Goal: Task Accomplishment & Management: Use online tool/utility

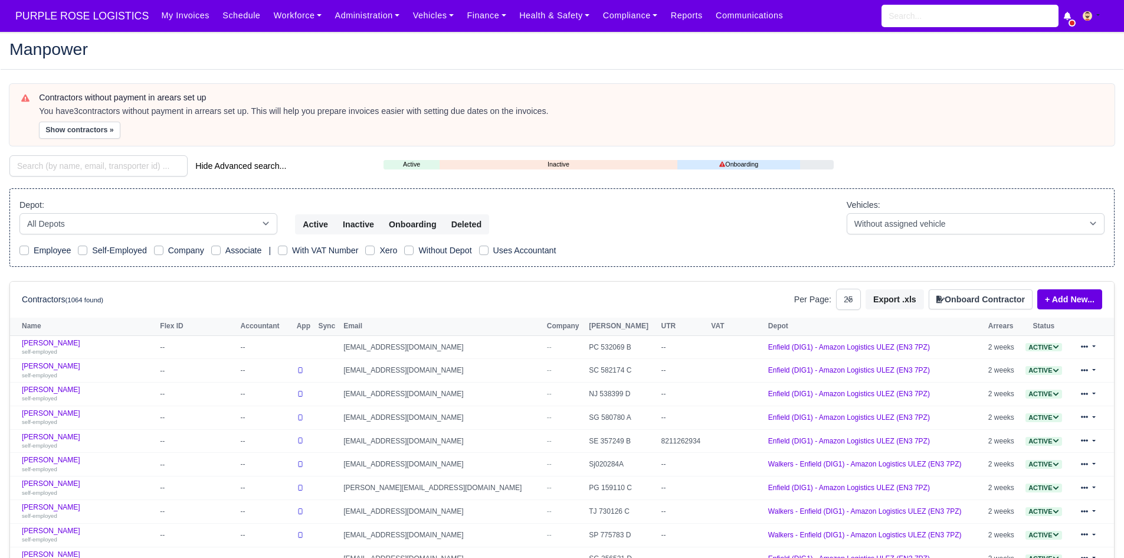
select select "25"
click at [596, 18] on link "Compliance" at bounding box center [630, 15] width 68 height 23
click at [480, 17] on link "Finance" at bounding box center [486, 15] width 53 height 23
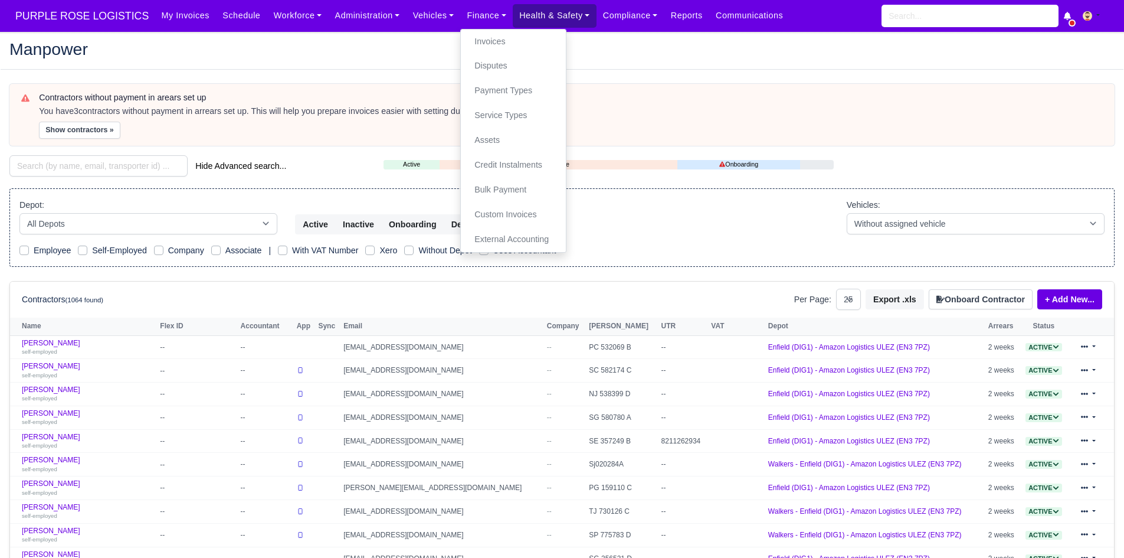
click at [529, 17] on link "Health & Safety" at bounding box center [555, 15] width 84 height 23
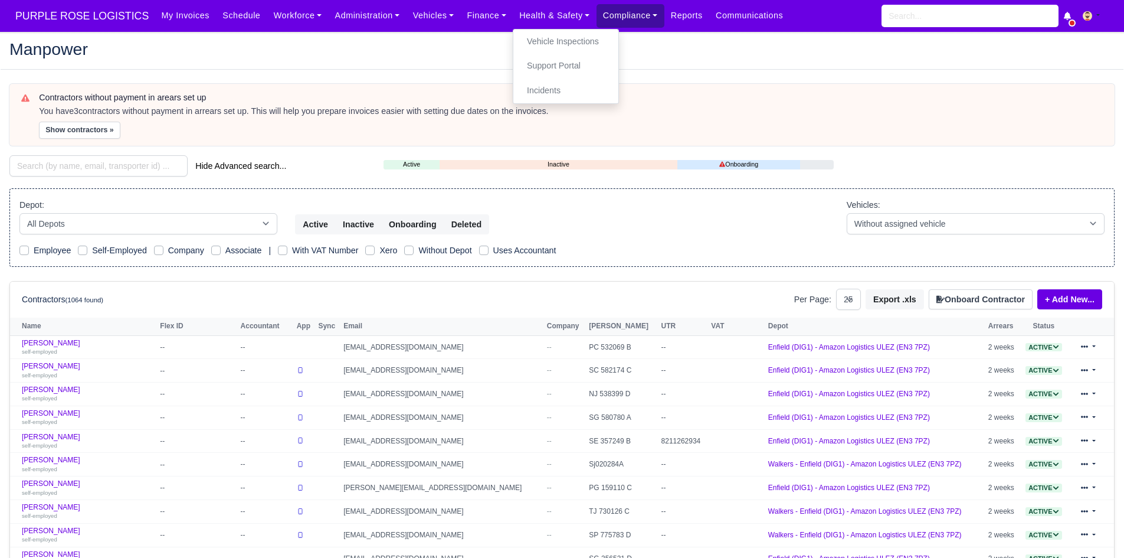
click at [596, 24] on link "Compliance" at bounding box center [630, 15] width 68 height 23
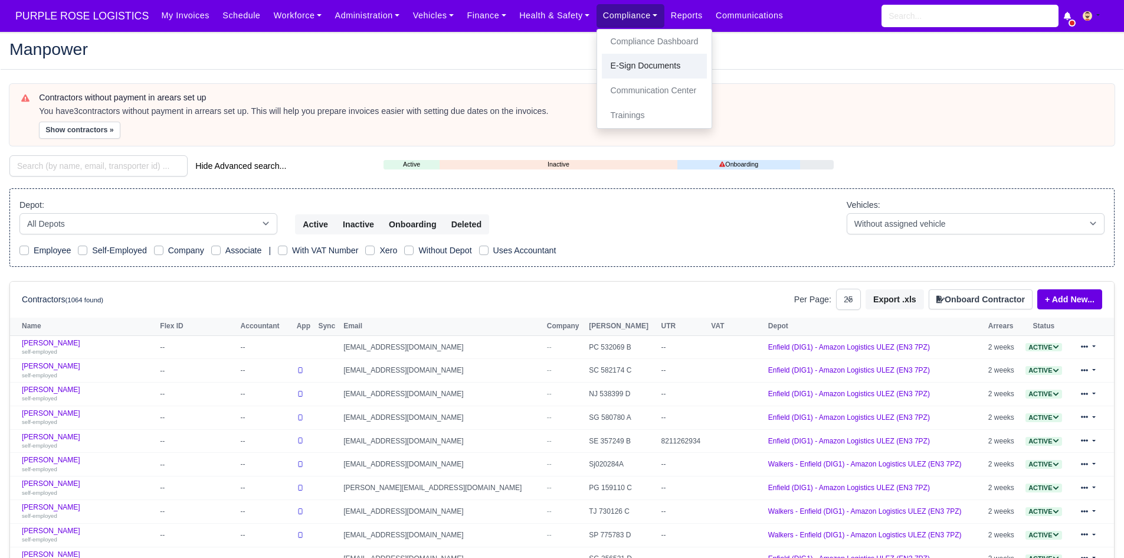
click at [602, 63] on link "E-Sign Documents" at bounding box center [655, 66] width 106 height 25
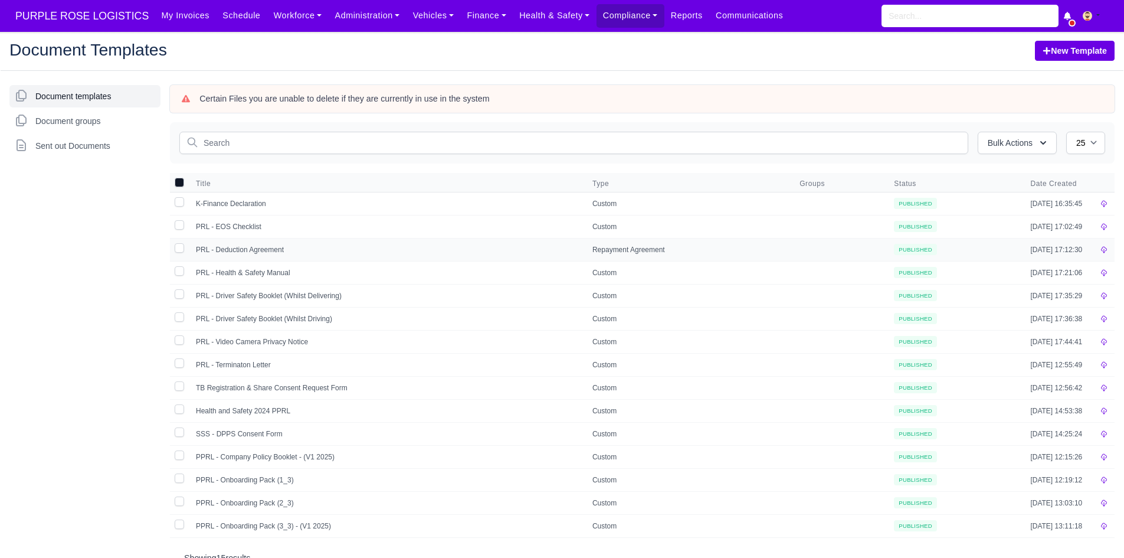
scroll to position [26, 0]
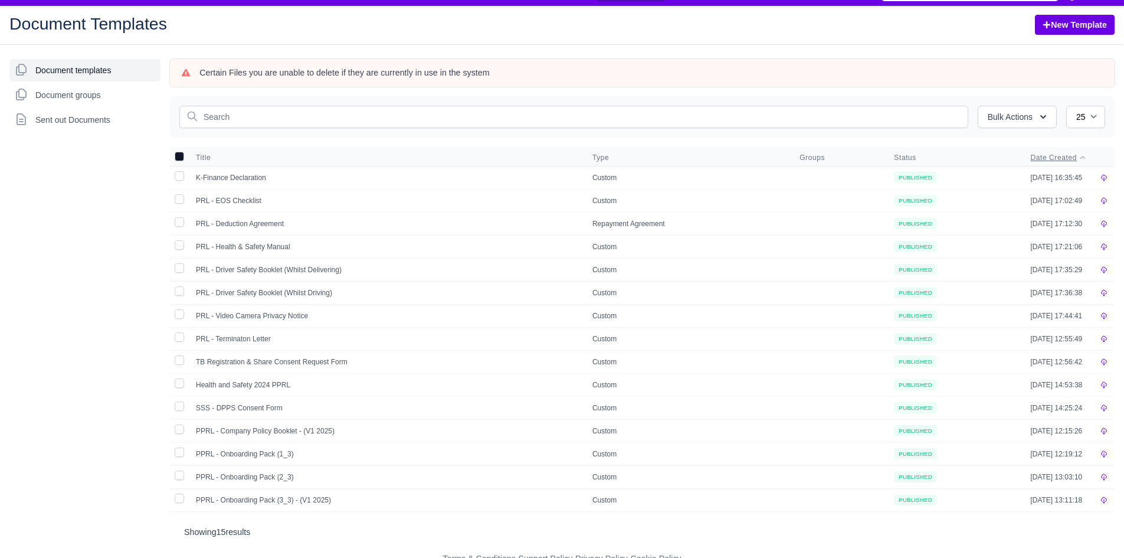
click at [1054, 162] on span "Date Created" at bounding box center [1053, 157] width 47 height 9
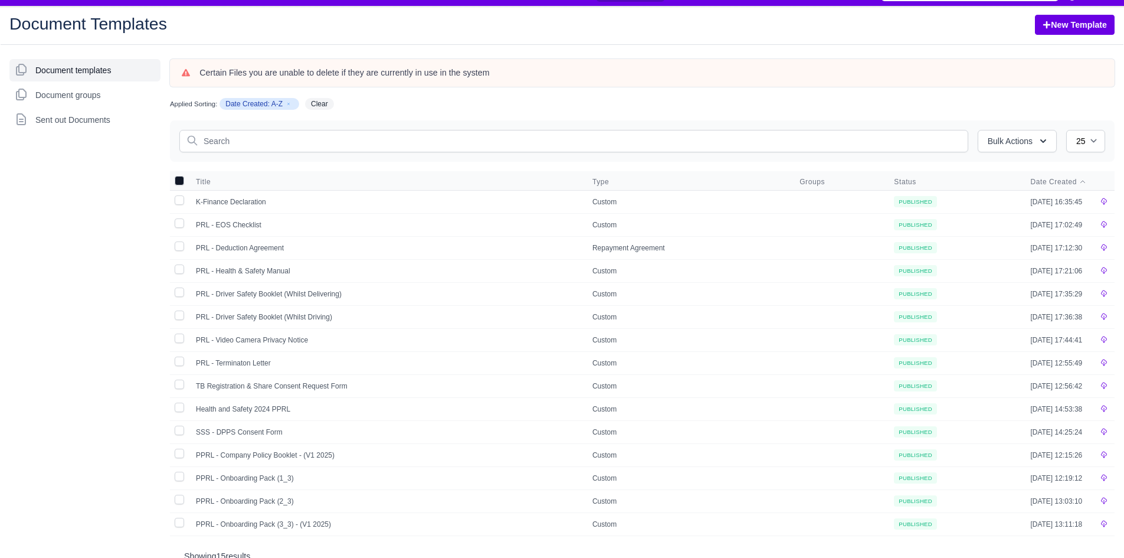
click at [1057, 188] on th "Date Created" at bounding box center [1058, 180] width 70 height 19
click at [1063, 182] on span "Date Created" at bounding box center [1053, 181] width 47 height 9
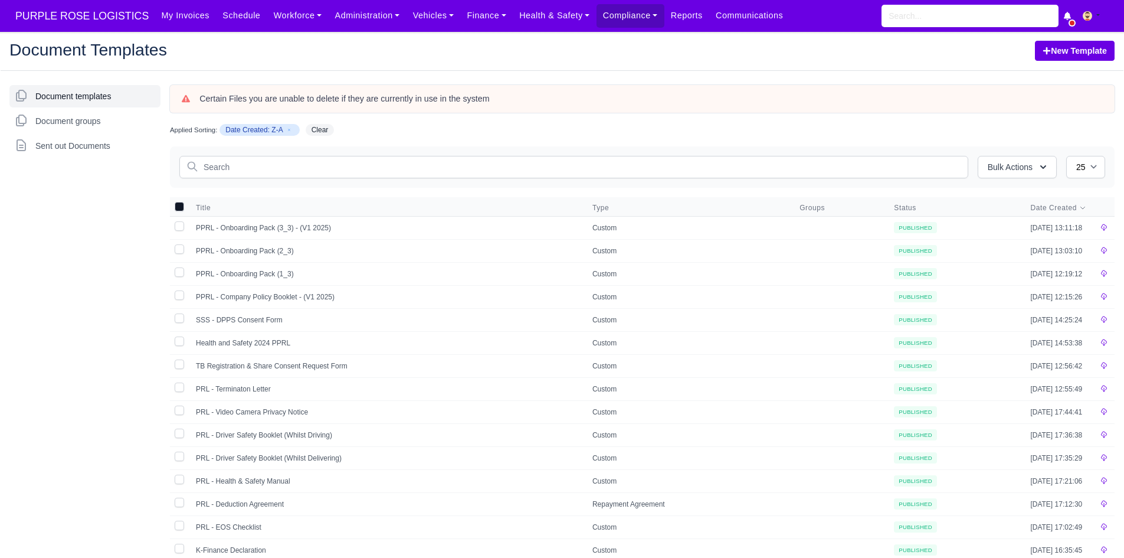
scroll to position [50, 0]
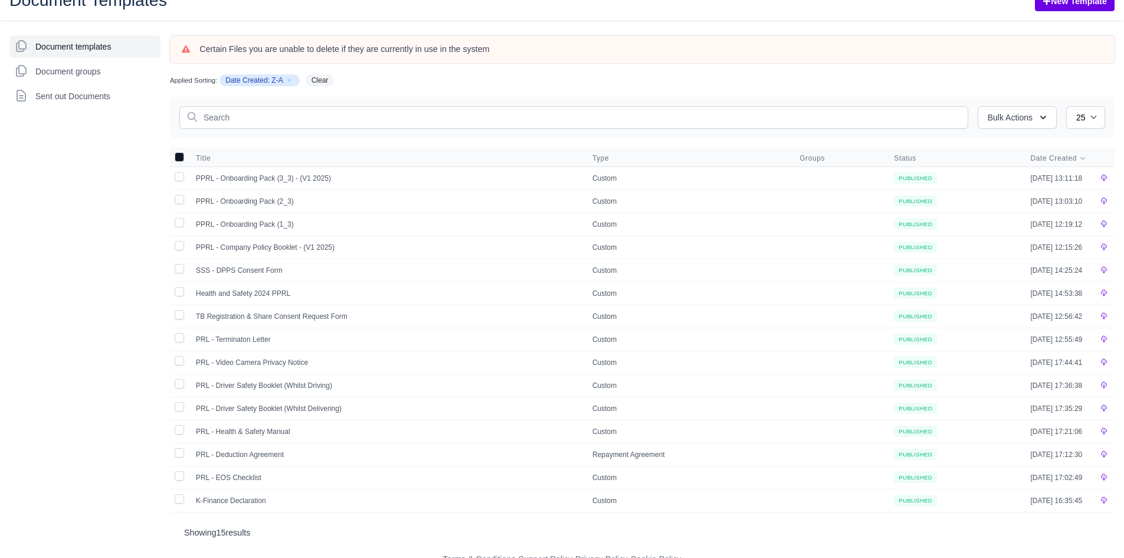
drag, startPoint x: 536, startPoint y: 106, endPoint x: 811, endPoint y: 64, distance: 278.2
click at [811, 63] on div "Certain Files you are unable to delete if they are currently in use in the syst…" at bounding box center [642, 49] width 945 height 28
click at [1102, 180] on icon at bounding box center [1103, 177] width 7 height 7
